Goal: Task Accomplishment & Management: Manage account settings

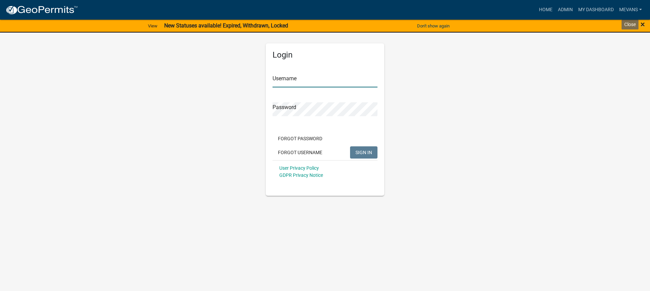
type input "Mevans"
click at [645, 24] on span "×" at bounding box center [643, 24] width 4 height 9
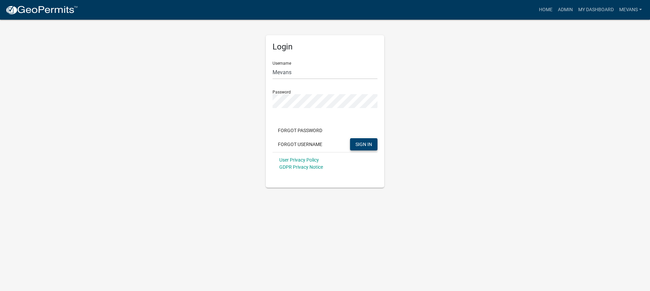
click at [370, 145] on span "SIGN IN" at bounding box center [364, 143] width 17 height 5
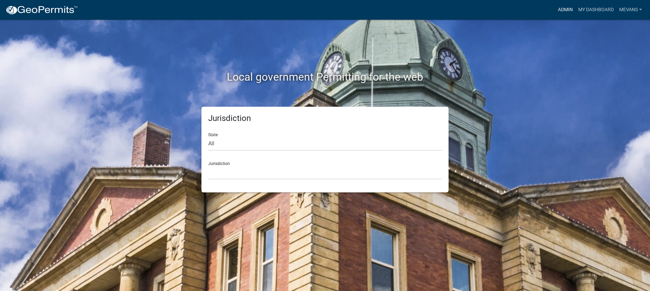
click at [565, 7] on link "Admin" at bounding box center [566, 9] width 20 height 13
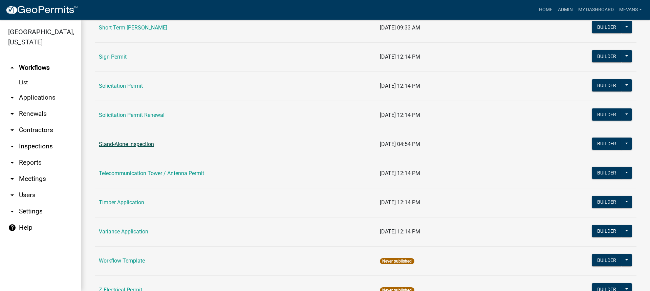
scroll to position [915, 0]
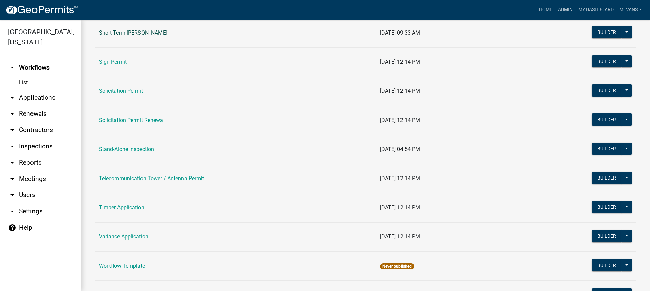
click at [148, 31] on link "Short Term [PERSON_NAME]" at bounding box center [133, 32] width 68 height 6
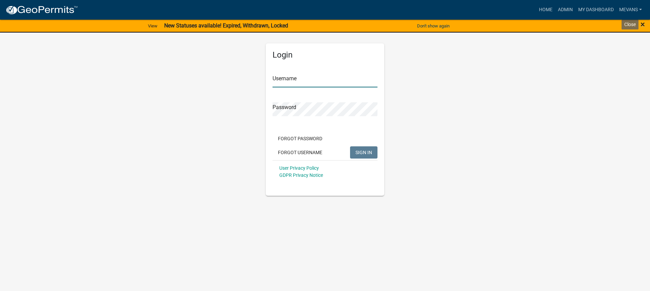
type input "Mevans"
click at [643, 24] on span "×" at bounding box center [643, 24] width 4 height 9
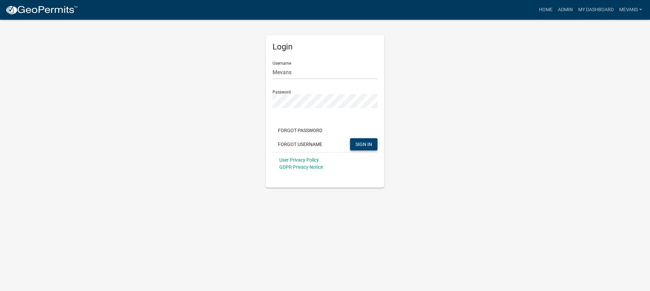
click at [363, 142] on span "SIGN IN" at bounding box center [364, 143] width 17 height 5
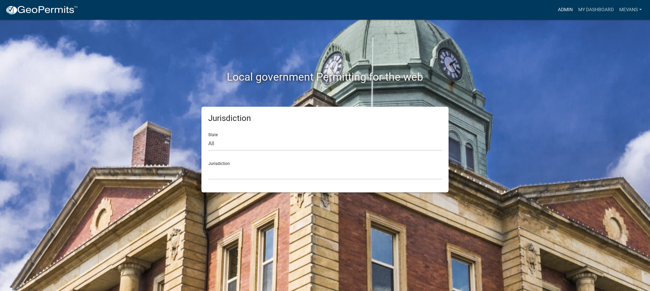
click at [560, 4] on link "Admin" at bounding box center [566, 9] width 20 height 13
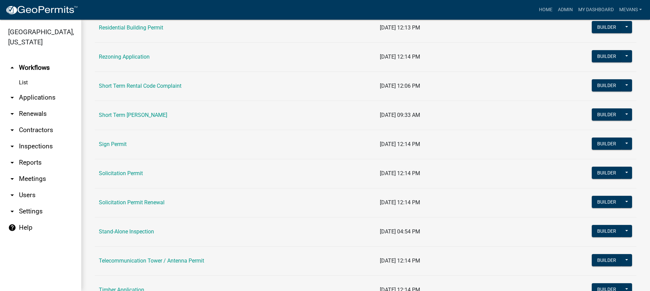
scroll to position [915, 0]
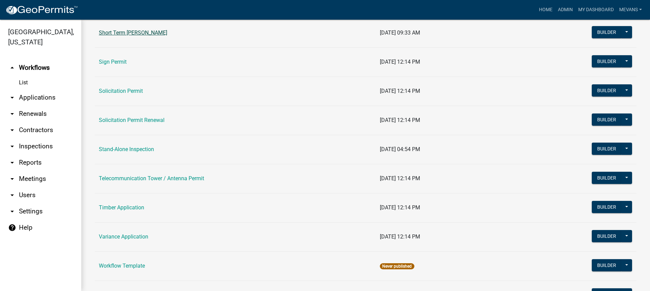
click at [137, 36] on link "Short Term [PERSON_NAME]" at bounding box center [133, 32] width 68 height 6
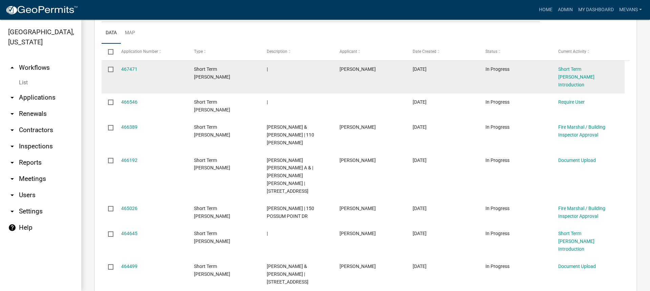
scroll to position [169, 0]
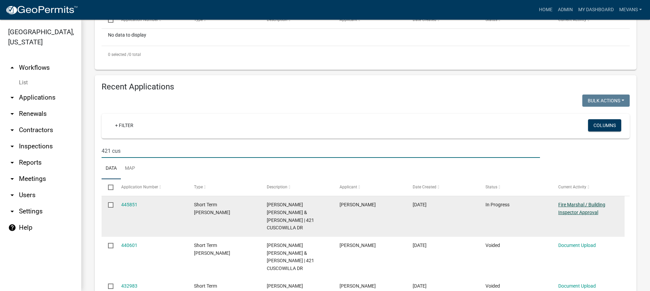
type input "421 cus"
click at [563, 204] on link "Fire Marshal / Building Inspector Approval" at bounding box center [582, 208] width 47 height 13
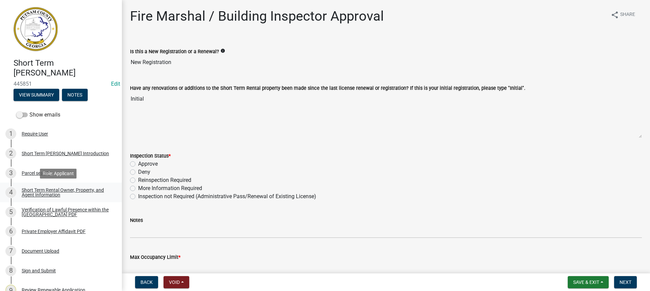
click at [51, 190] on div "Short Term Rental Owner, Property, and Agent Information" at bounding box center [66, 192] width 89 height 9
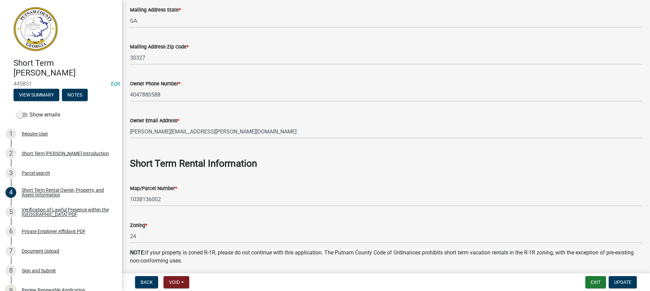
scroll to position [339, 0]
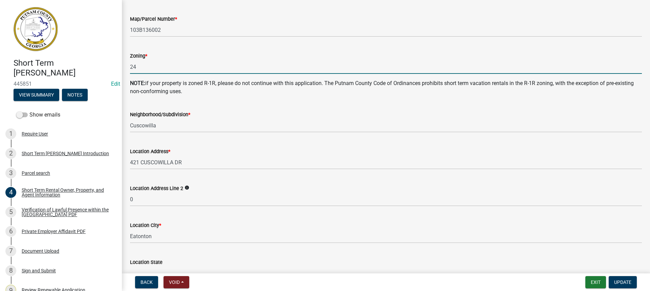
click at [144, 67] on input "24" at bounding box center [386, 67] width 512 height 14
type input "2"
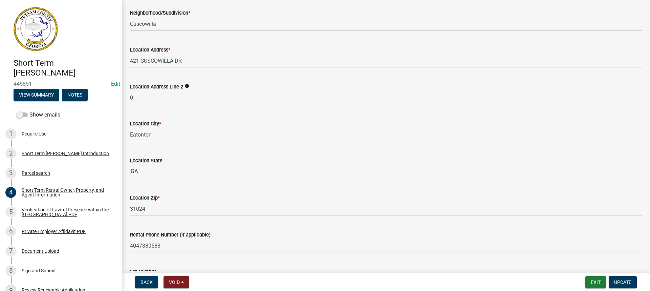
type input "RM-3"
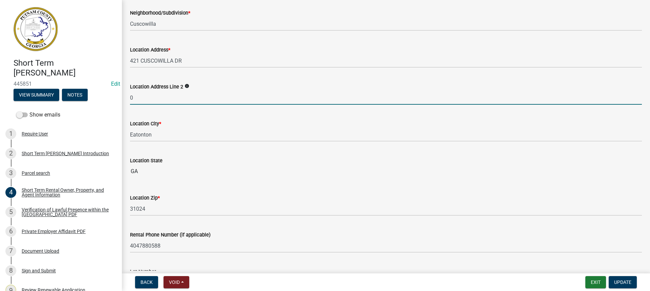
click at [146, 97] on input "0" at bounding box center [386, 98] width 512 height 14
click at [625, 280] on span "Update" at bounding box center [622, 281] width 17 height 5
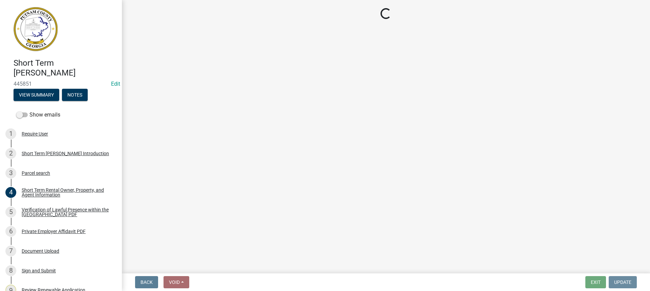
scroll to position [0, 0]
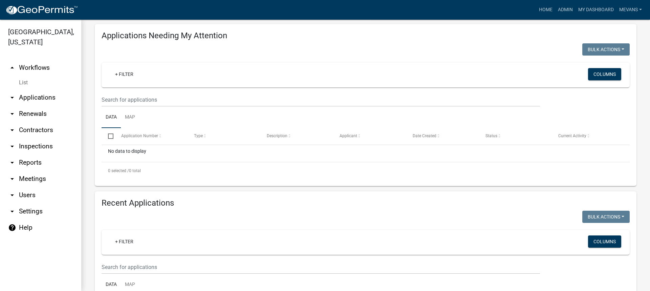
scroll to position [68, 0]
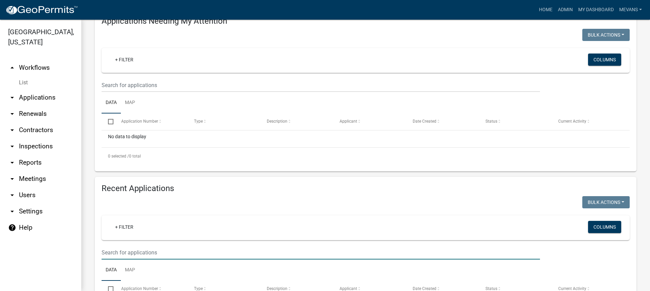
click at [138, 246] on input "text" at bounding box center [321, 253] width 439 height 14
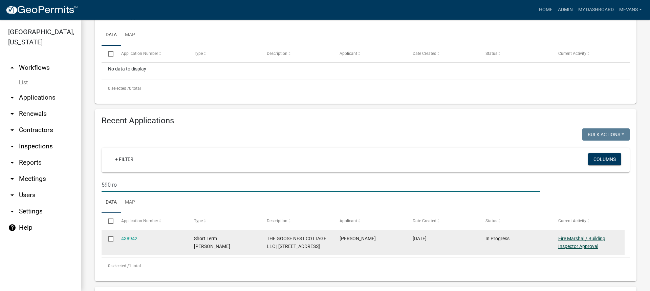
type input "590 ro"
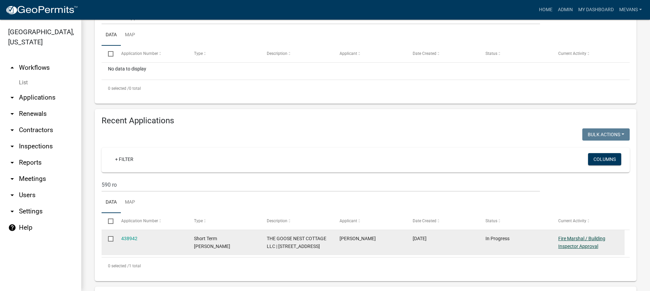
click at [570, 244] on link "Fire Marshal / Building Inspector Approval" at bounding box center [582, 242] width 47 height 13
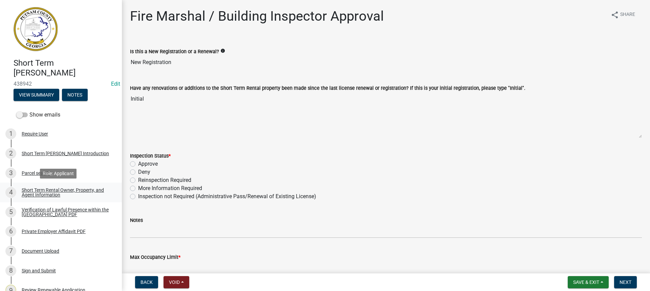
click at [46, 193] on div "Short Term Rental Owner, Property, and Agent Information" at bounding box center [66, 192] width 89 height 9
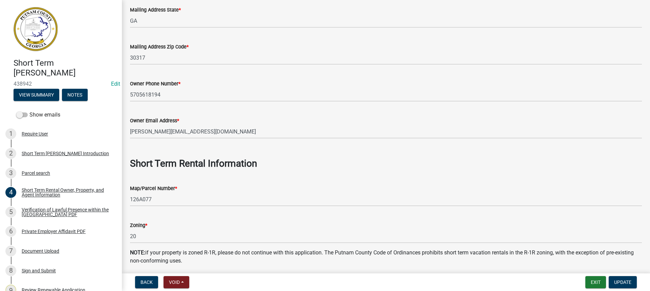
scroll to position [305, 0]
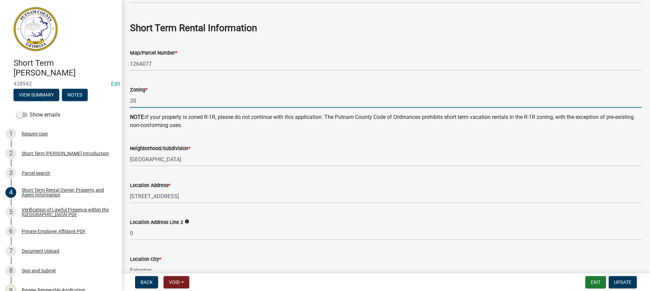
click at [149, 106] on input "20" at bounding box center [386, 101] width 512 height 14
type input "2"
type input "R-1"
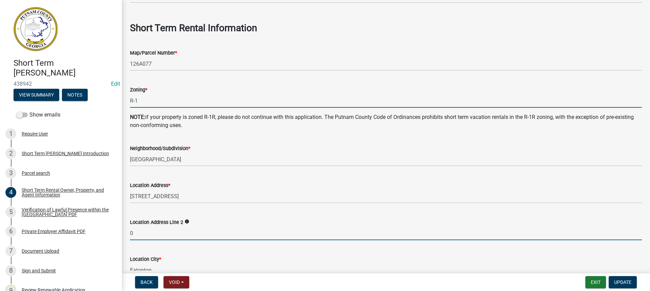
click at [158, 234] on input "0" at bounding box center [386, 233] width 512 height 14
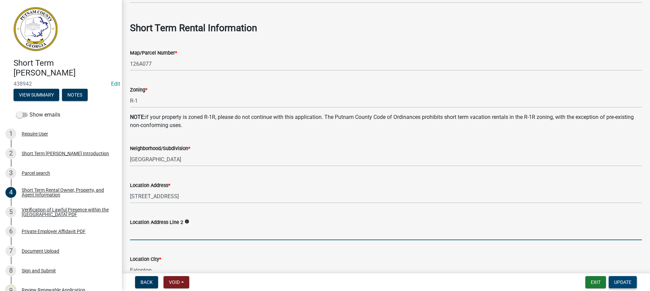
click at [630, 281] on span "Update" at bounding box center [622, 281] width 17 height 5
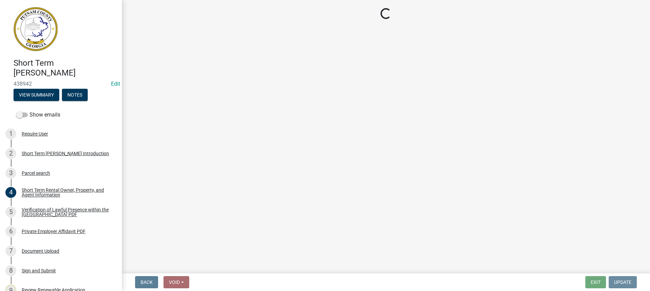
scroll to position [0, 0]
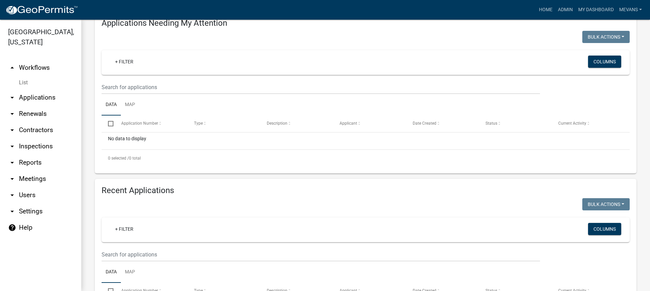
scroll to position [68, 0]
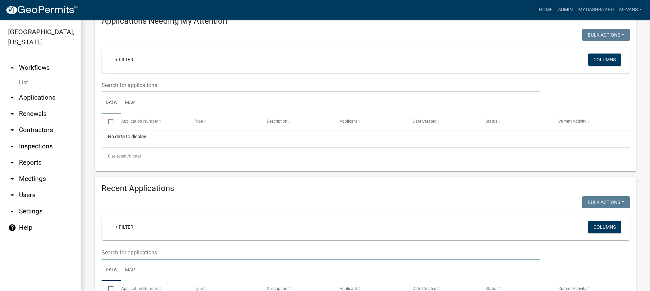
click at [127, 92] on input "text" at bounding box center [321, 85] width 439 height 14
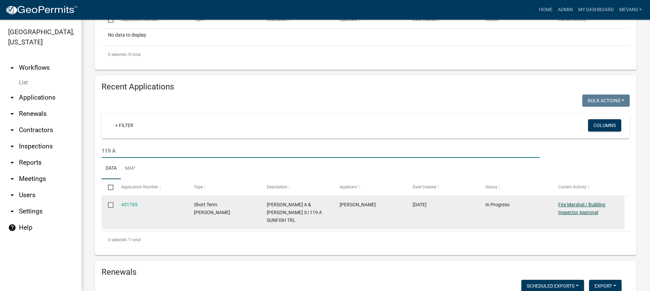
type input "119 A"
click at [566, 202] on link "Fire Marshal / Building Inspector Approval" at bounding box center [582, 208] width 47 height 13
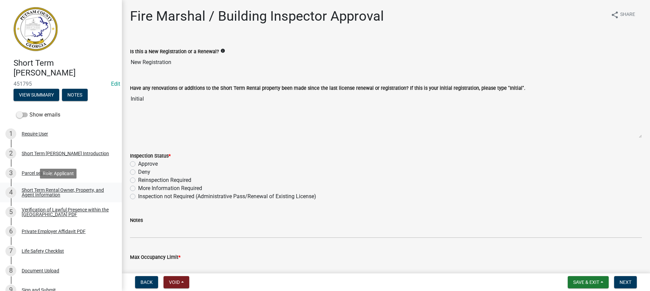
click at [47, 191] on div "Short Term Rental Owner, Property, and Agent Information" at bounding box center [66, 192] width 89 height 9
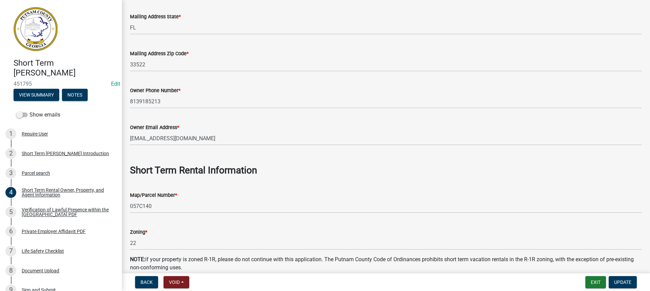
scroll to position [271, 0]
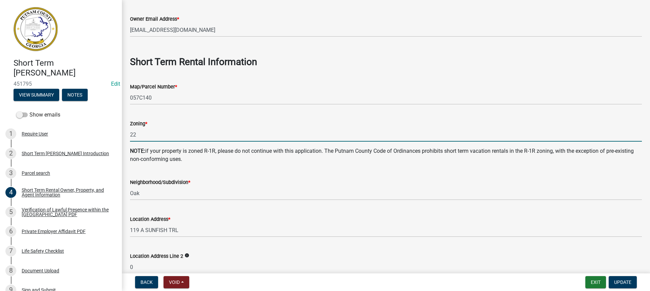
click at [156, 135] on input "22" at bounding box center [386, 135] width 512 height 14
type input "2"
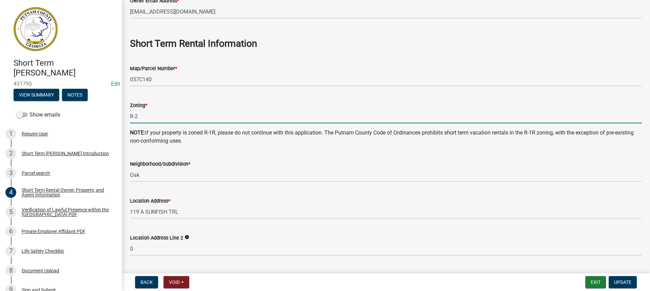
scroll to position [406, 0]
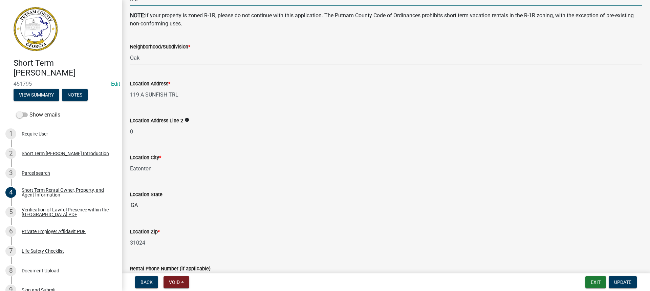
type input "R-2"
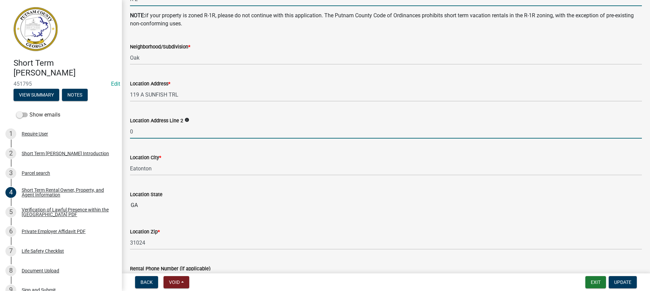
click at [142, 131] on input "0" at bounding box center [386, 132] width 512 height 14
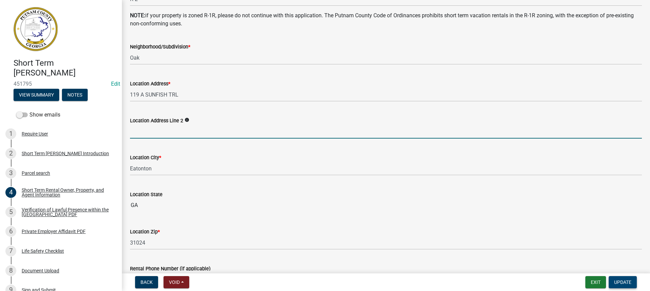
click at [629, 281] on span "Update" at bounding box center [622, 281] width 17 height 5
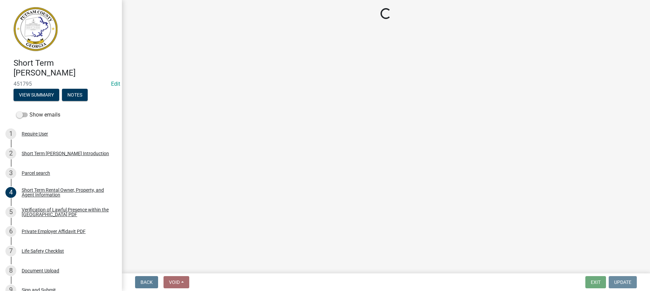
scroll to position [0, 0]
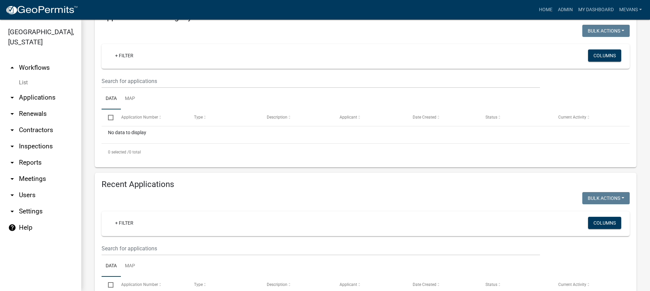
scroll to position [102, 0]
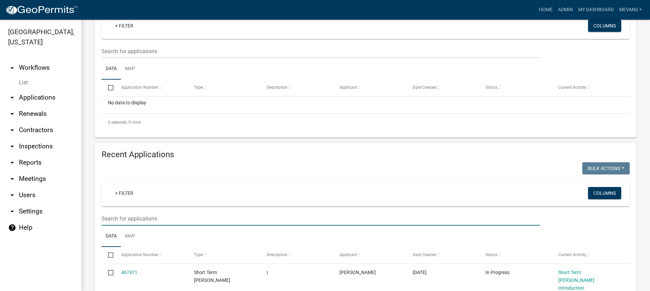
click at [150, 58] on input "text" at bounding box center [321, 51] width 439 height 14
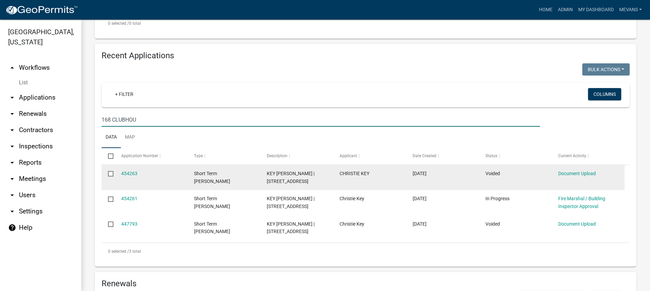
scroll to position [203, 0]
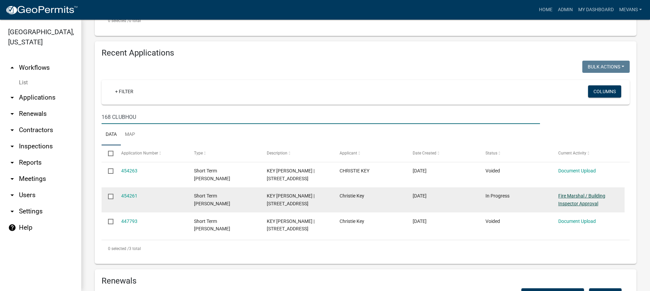
type input "168 CLUBHOU"
click at [562, 198] on link "Fire Marshal / Building Inspector Approval" at bounding box center [582, 199] width 47 height 13
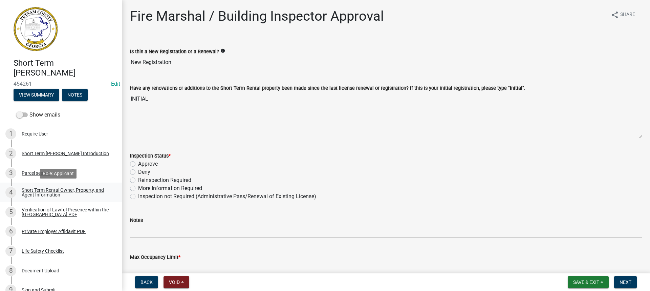
click at [57, 186] on link "4 Short Term Rental Owner, Property, and Agent Information" at bounding box center [61, 193] width 122 height 20
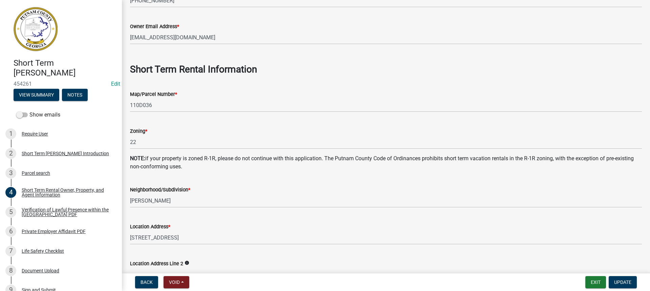
scroll to position [271, 0]
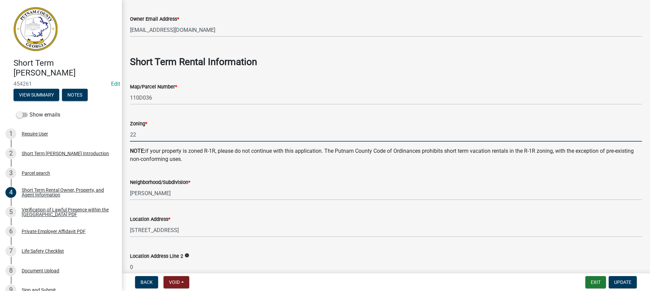
click at [150, 133] on input "22" at bounding box center [386, 135] width 512 height 14
type input "2"
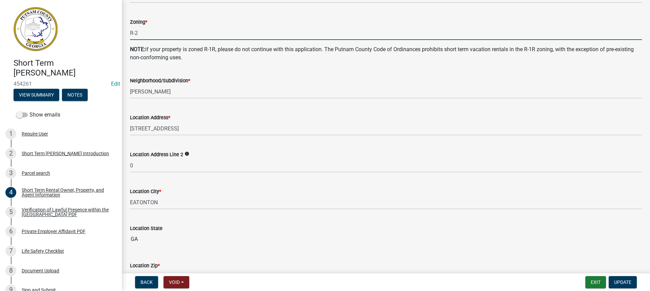
type input "R-2"
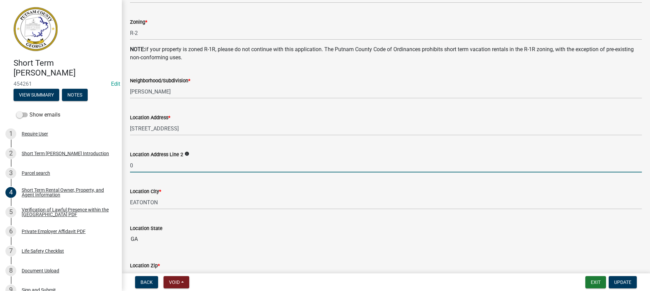
click at [160, 159] on input "0" at bounding box center [386, 166] width 512 height 14
click at [624, 281] on span "Update" at bounding box center [622, 281] width 17 height 5
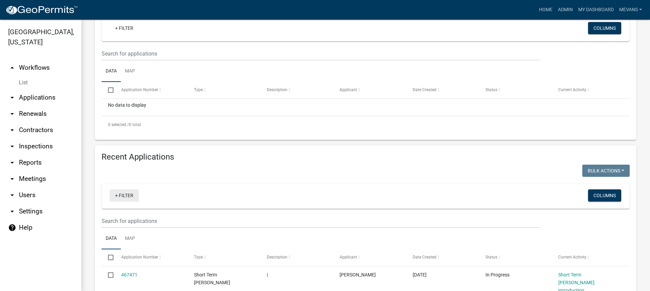
scroll to position [102, 0]
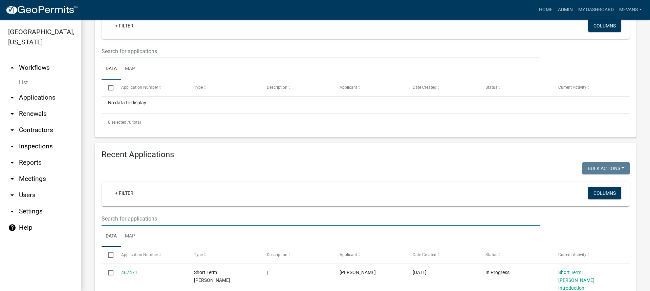
click at [123, 58] on input "text" at bounding box center [321, 51] width 439 height 14
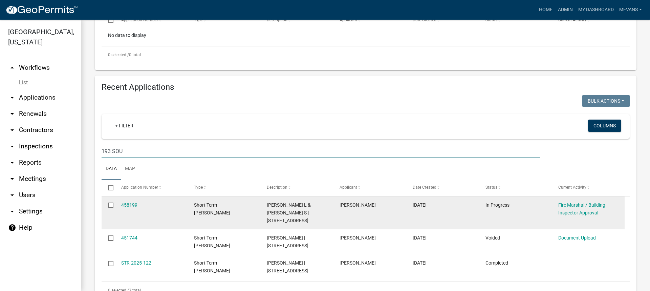
scroll to position [169, 0]
type input "193 SOU"
click at [577, 208] on div "Fire Marshal / Building Inspector Approval" at bounding box center [589, 209] width 60 height 16
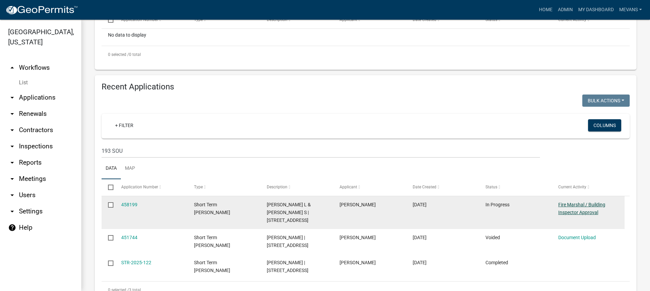
click at [588, 204] on link "Fire Marshal / Building Inspector Approval" at bounding box center [582, 208] width 47 height 13
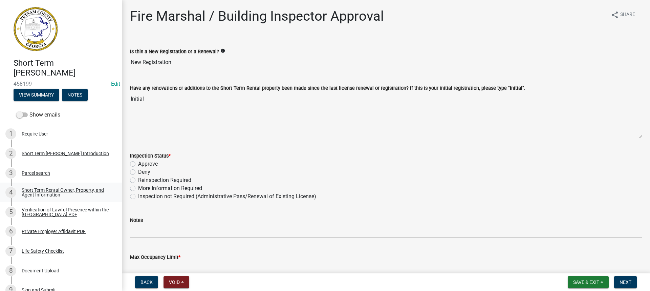
click at [45, 192] on div "Short Term Rental Owner, Property, and Agent Information" at bounding box center [66, 192] width 89 height 9
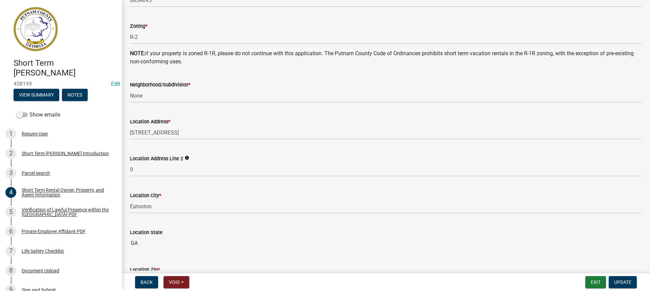
scroll to position [373, 0]
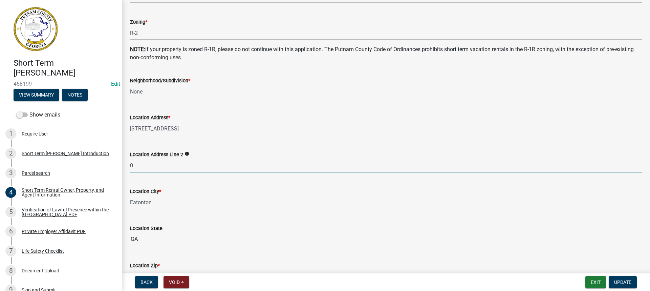
click at [156, 165] on input "0" at bounding box center [386, 166] width 512 height 14
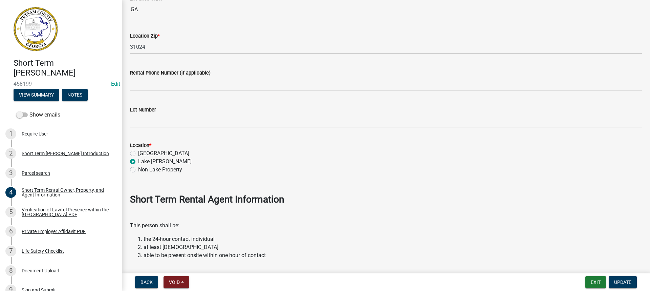
scroll to position [610, 0]
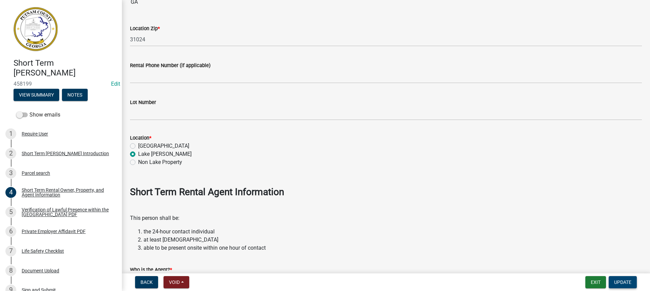
click at [620, 279] on button "Update" at bounding box center [623, 282] width 28 height 12
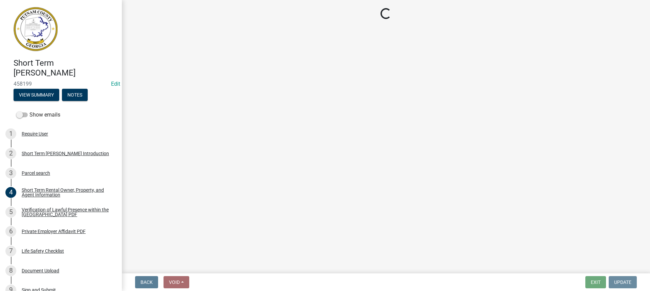
scroll to position [0, 0]
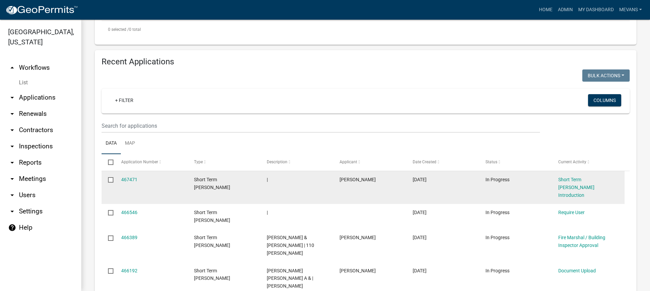
scroll to position [203, 0]
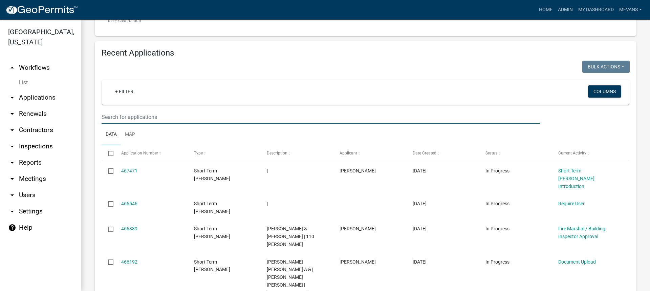
click at [128, 120] on input "text" at bounding box center [321, 117] width 439 height 14
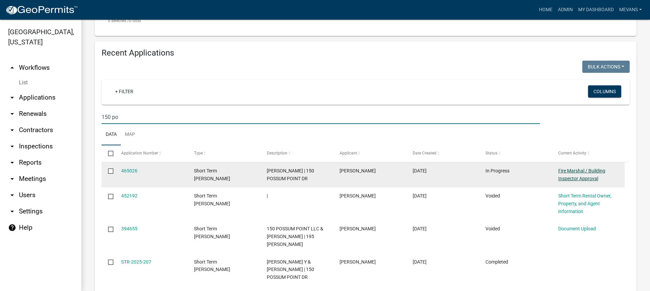
type input "150 po"
click at [578, 171] on link "Fire Marshal / Building Inspector Approval" at bounding box center [582, 174] width 47 height 13
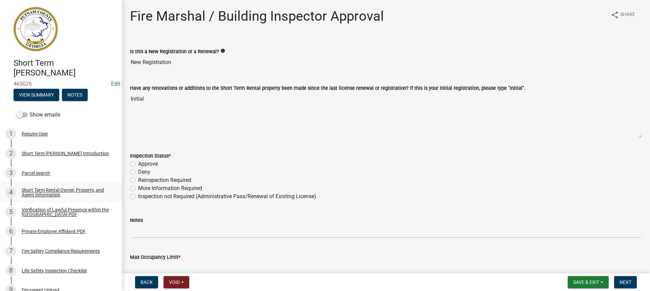
click at [44, 194] on div "Short Term Rental Owner, Property, and Agent Information" at bounding box center [66, 192] width 89 height 9
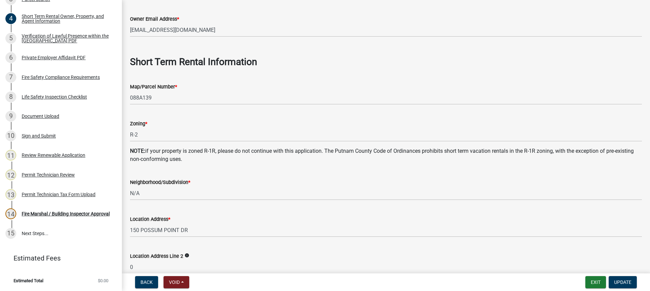
scroll to position [440, 0]
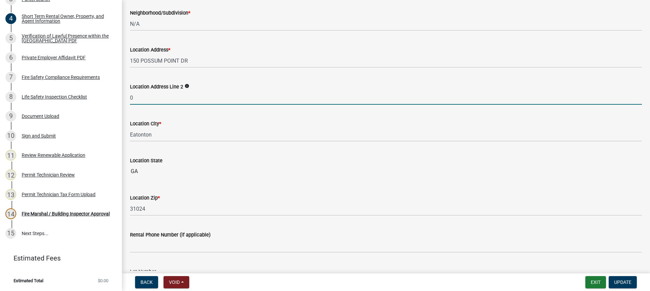
click at [145, 99] on input "0" at bounding box center [386, 98] width 512 height 14
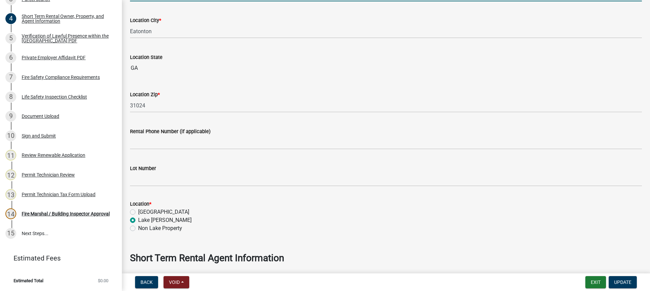
scroll to position [644, 0]
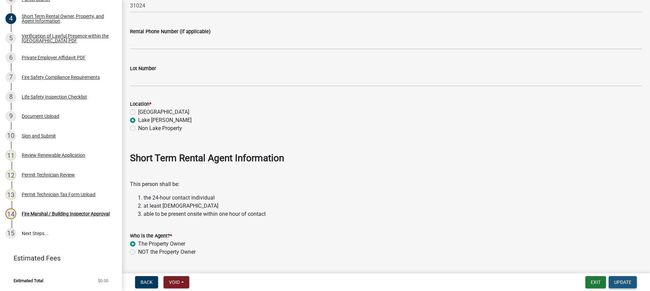
click at [623, 283] on span "Update" at bounding box center [622, 281] width 17 height 5
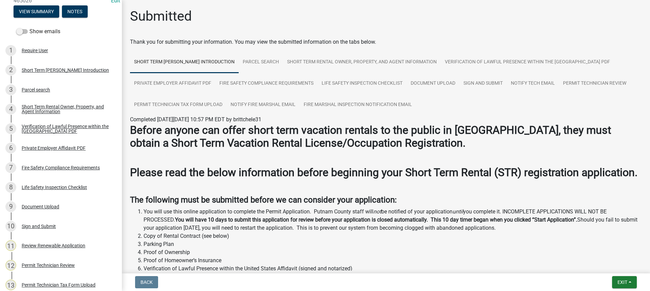
scroll to position [0, 0]
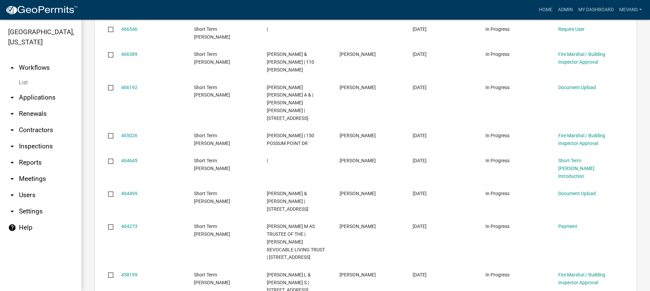
scroll to position [373, 0]
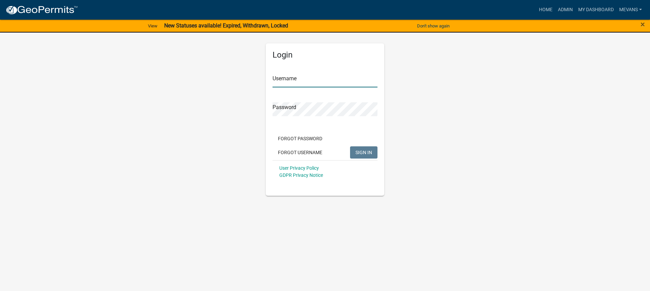
type input "Mevans"
click at [362, 145] on div "Forgot Password Forgot Username SIGN IN" at bounding box center [325, 146] width 105 height 28
